Goal: Navigation & Orientation: Find specific page/section

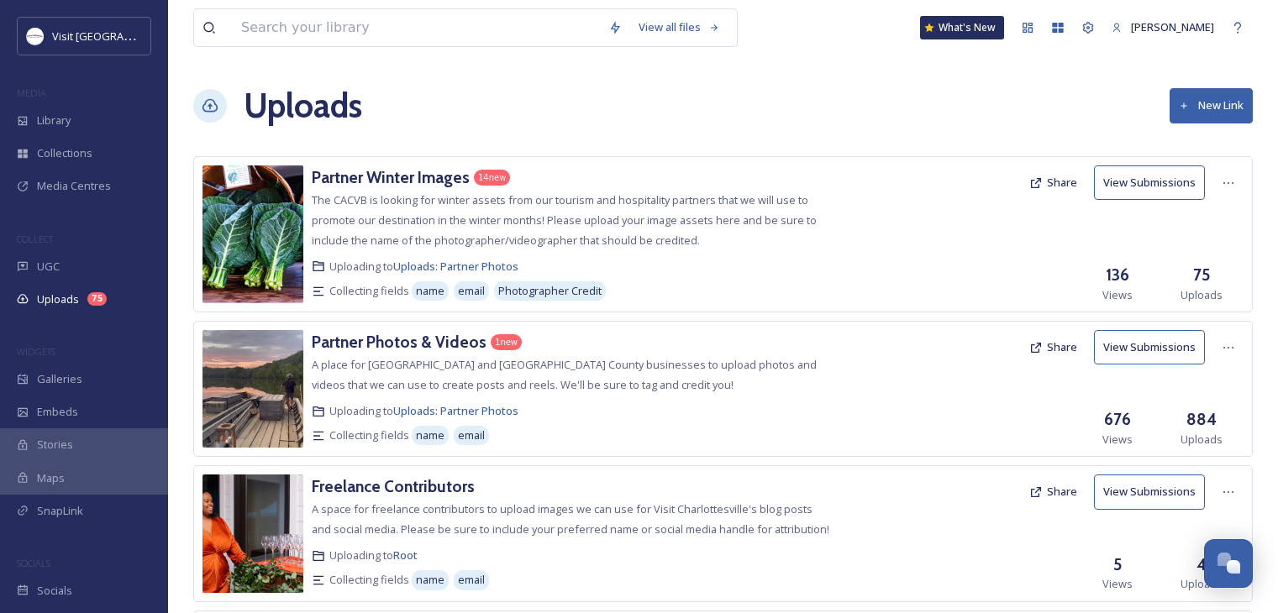
scroll to position [856, 0]
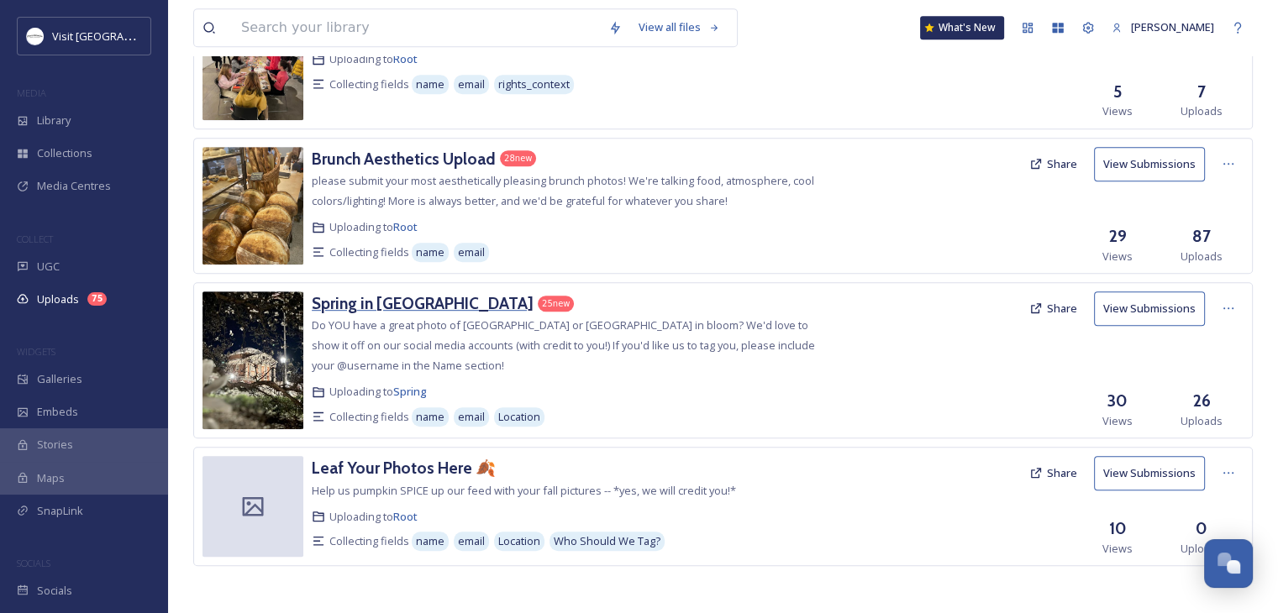
click at [366, 297] on h3 "Spring in [GEOGRAPHIC_DATA]" at bounding box center [423, 303] width 222 height 20
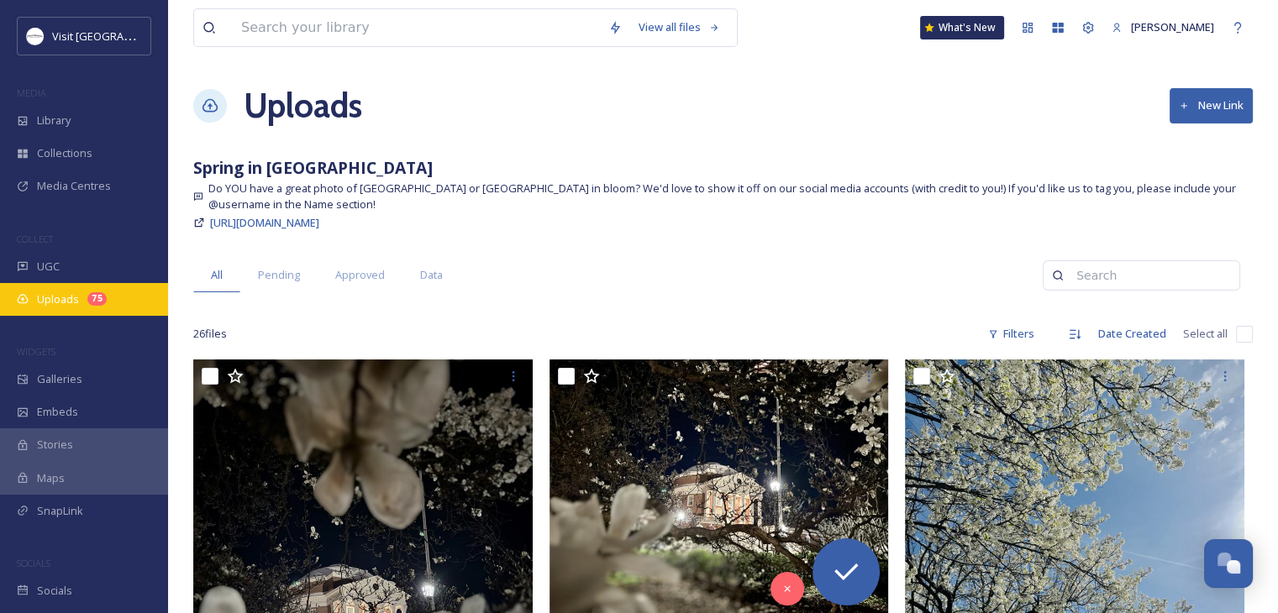
click at [74, 308] on div "Uploads 75" at bounding box center [84, 299] width 168 height 33
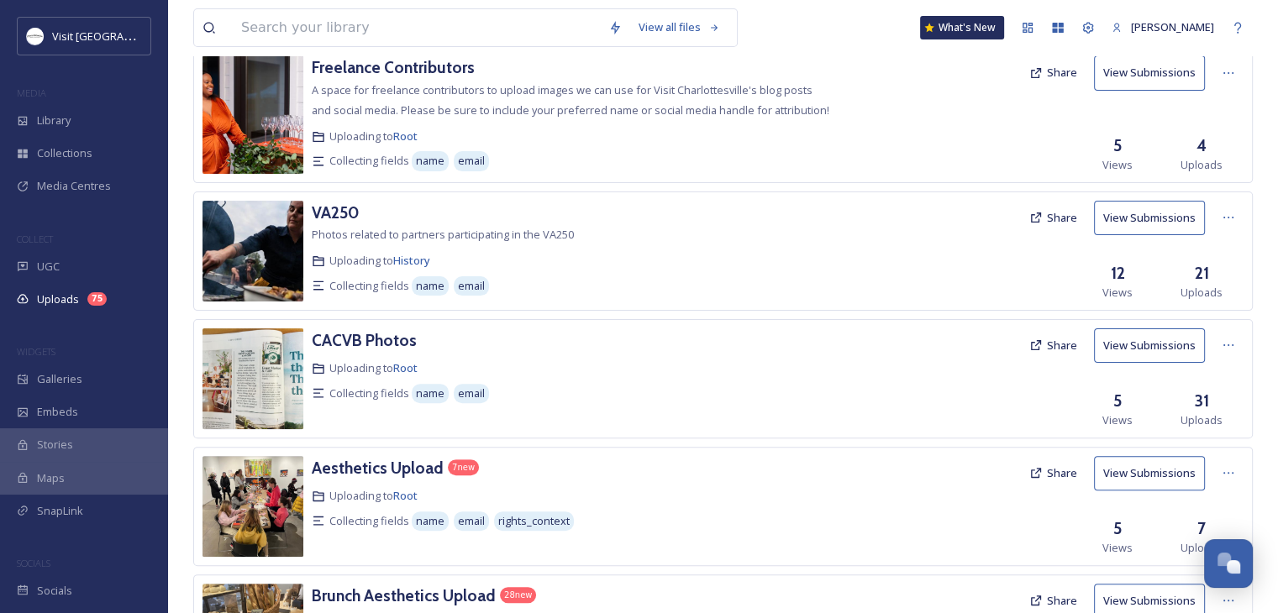
scroll to position [420, 0]
click at [414, 463] on h3 "Aesthetics Upload" at bounding box center [378, 467] width 132 height 20
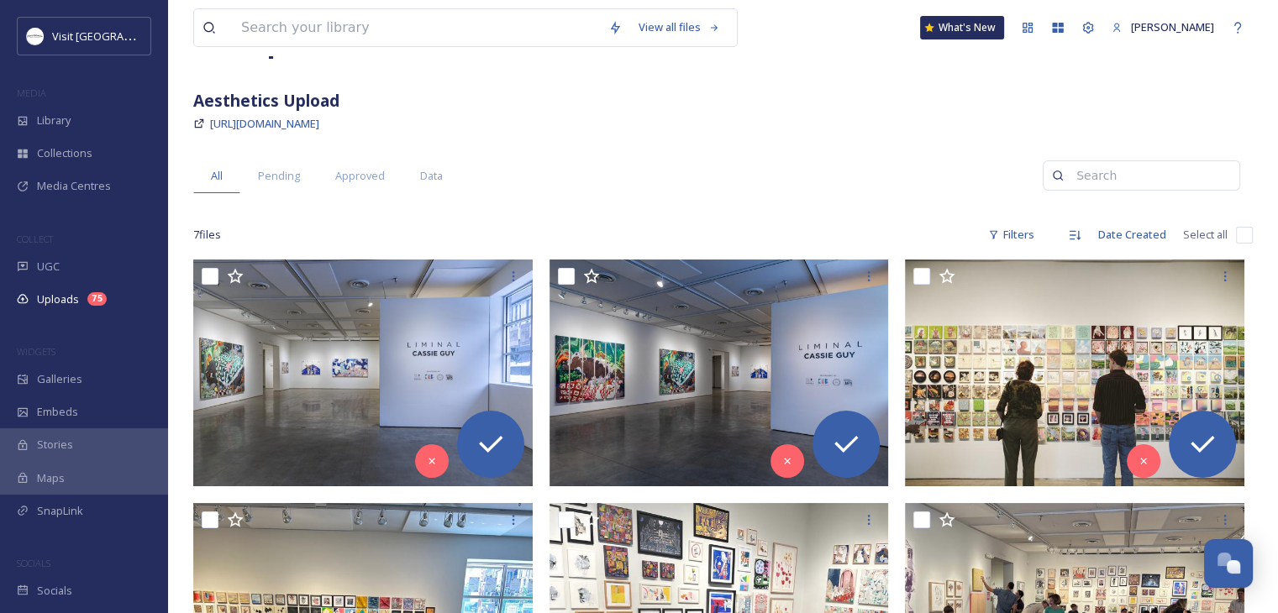
scroll to position [66, 0]
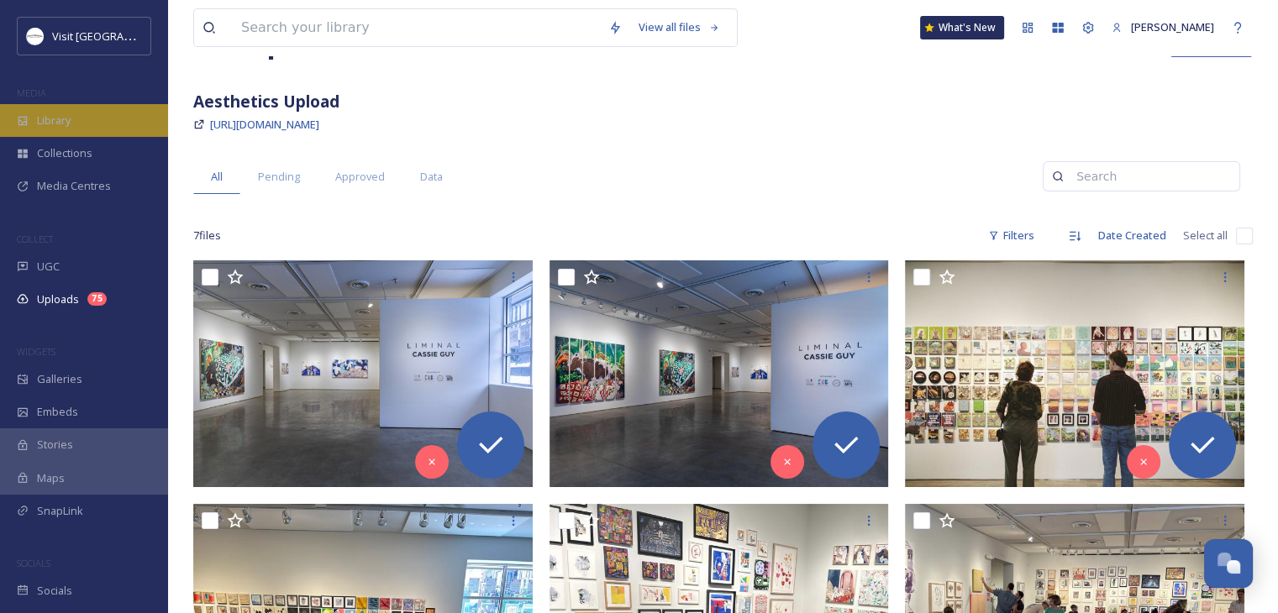
click at [74, 132] on div "Library" at bounding box center [84, 120] width 168 height 33
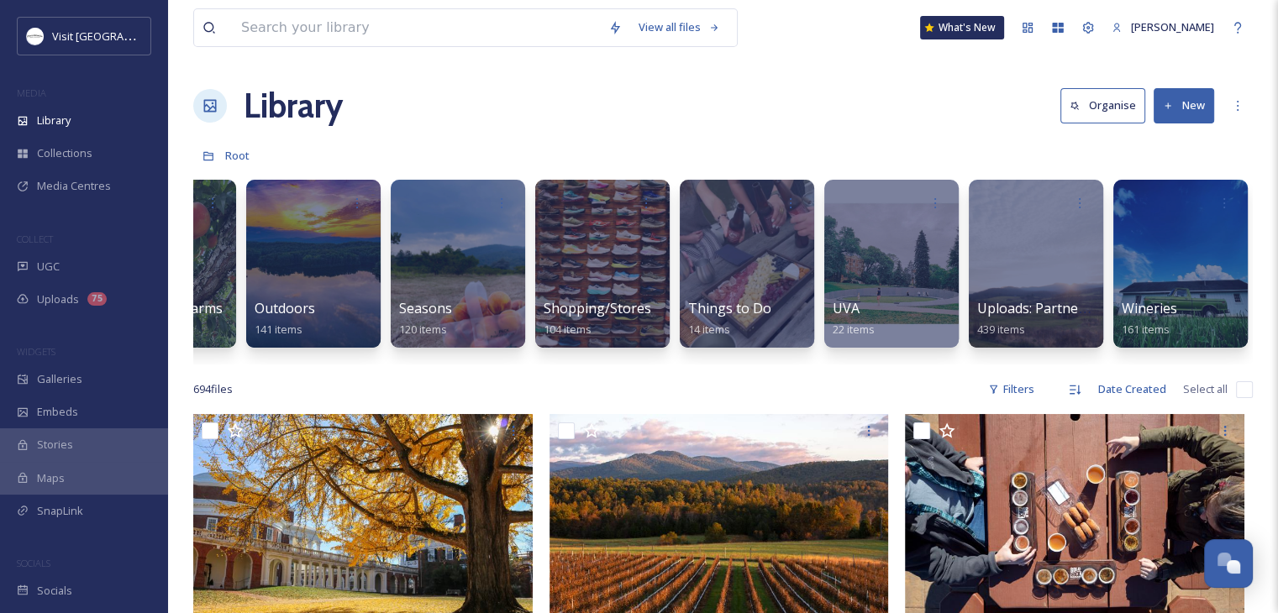
scroll to position [168, 0]
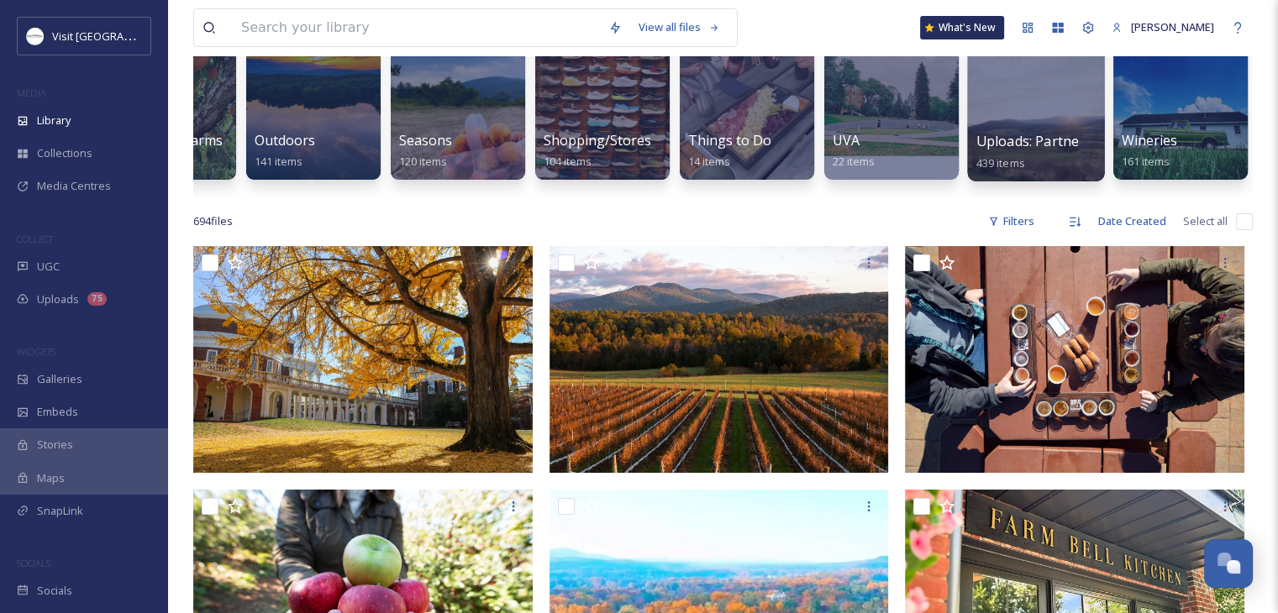
click at [1082, 118] on div at bounding box center [1035, 95] width 137 height 171
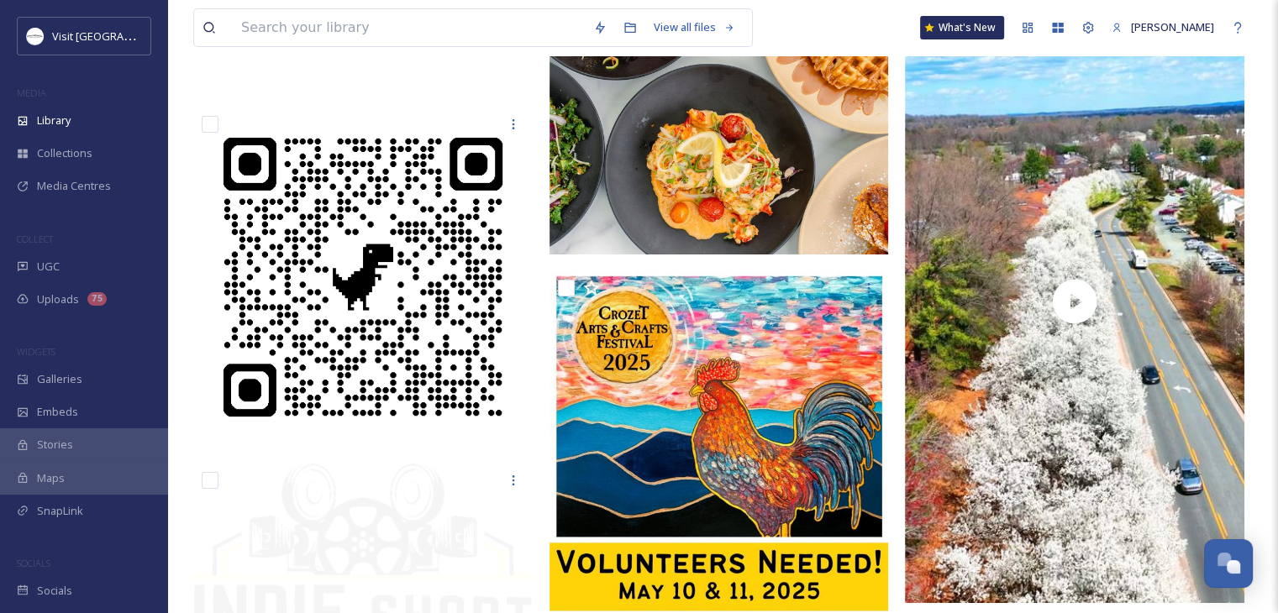
scroll to position [12601, 0]
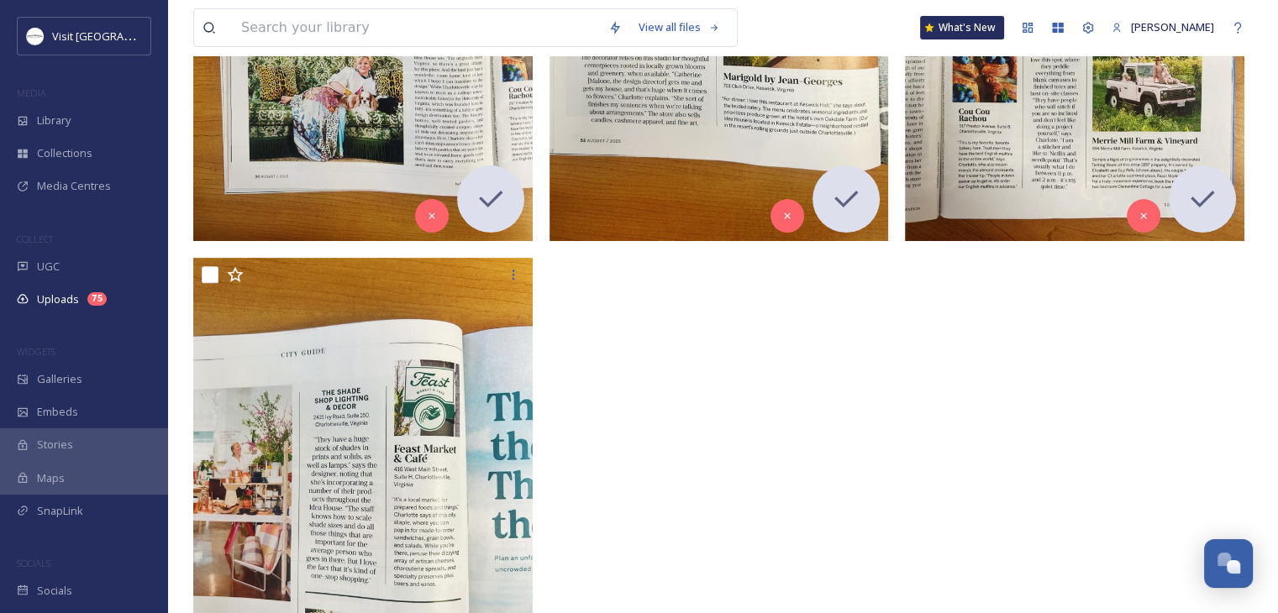
scroll to position [664, 0]
